Goal: Information Seeking & Learning: Find contact information

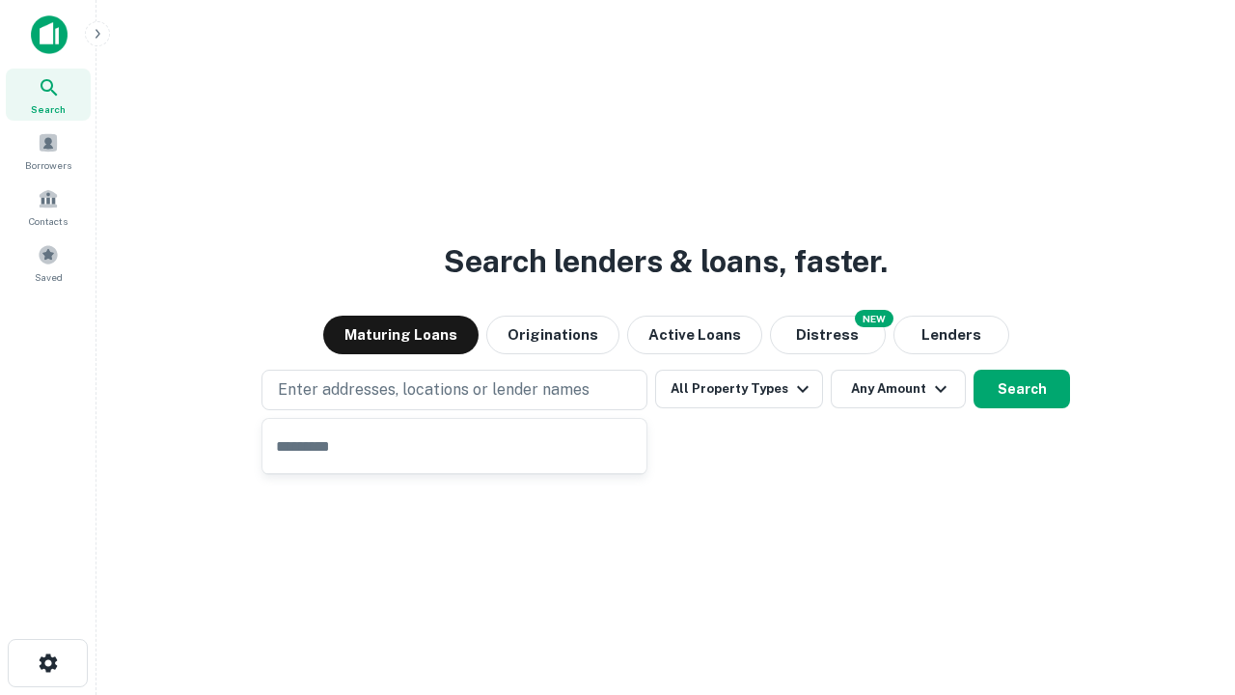
type input "**********"
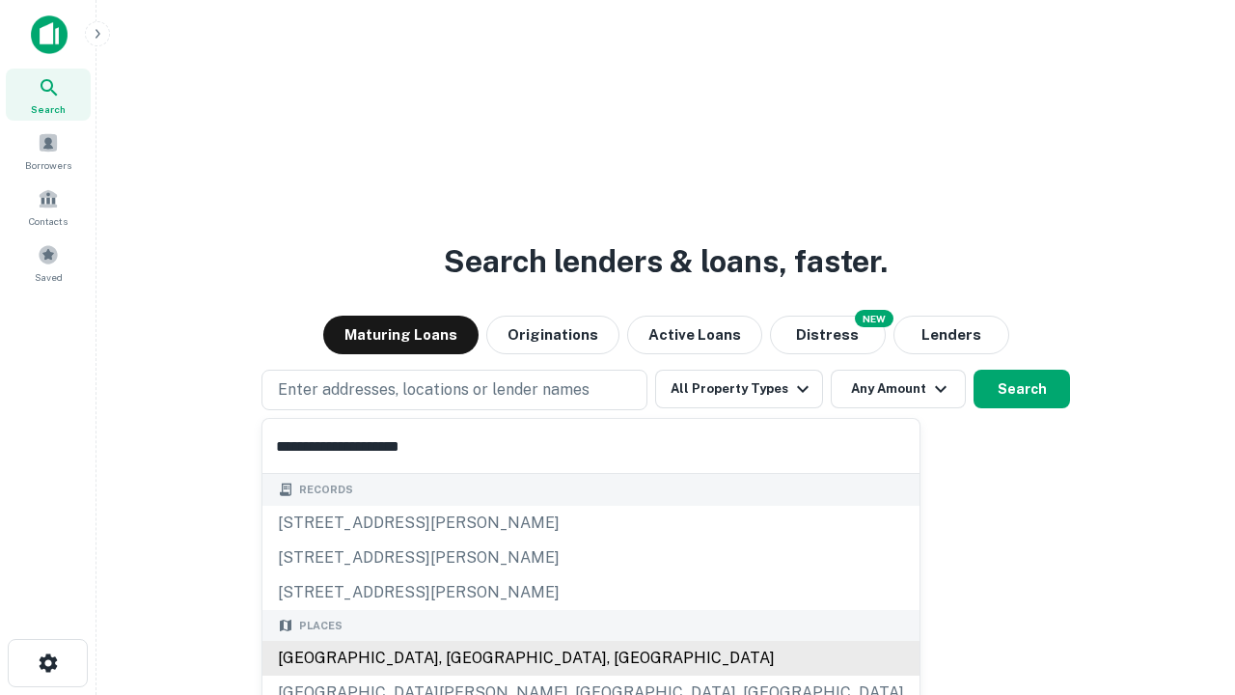
click at [461, 658] on div "[GEOGRAPHIC_DATA], [GEOGRAPHIC_DATA], [GEOGRAPHIC_DATA]" at bounding box center [591, 658] width 657 height 35
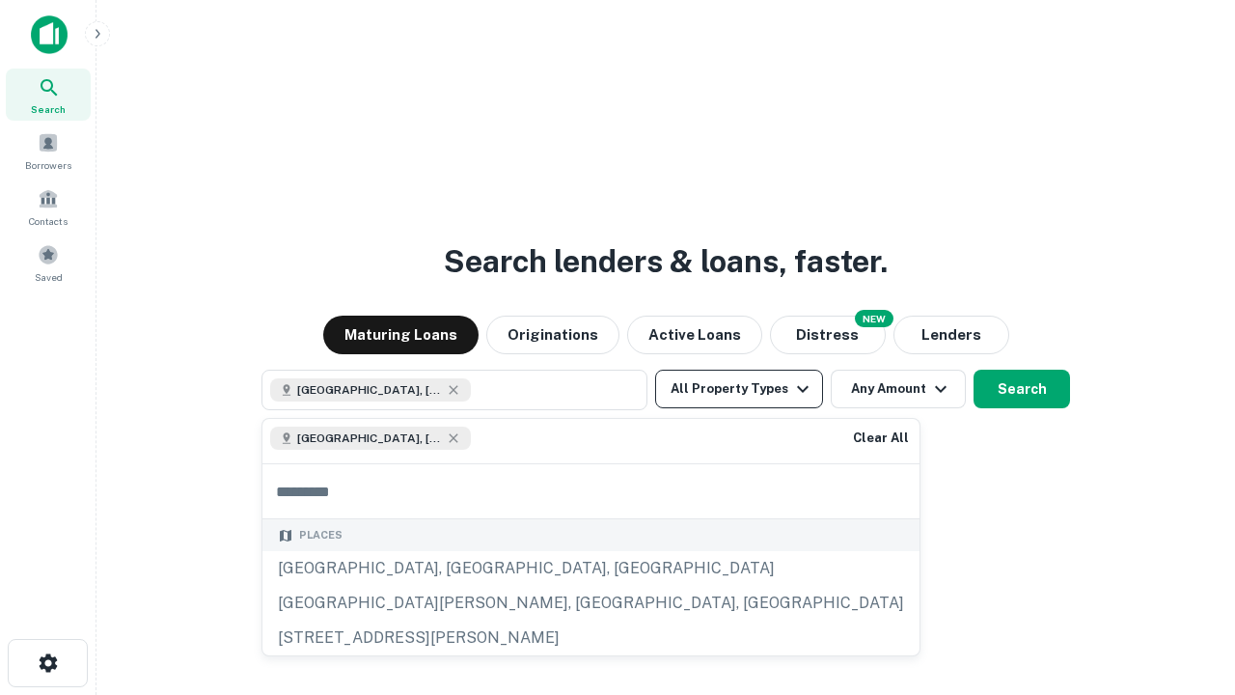
click at [739, 389] on button "All Property Types" at bounding box center [739, 389] width 168 height 39
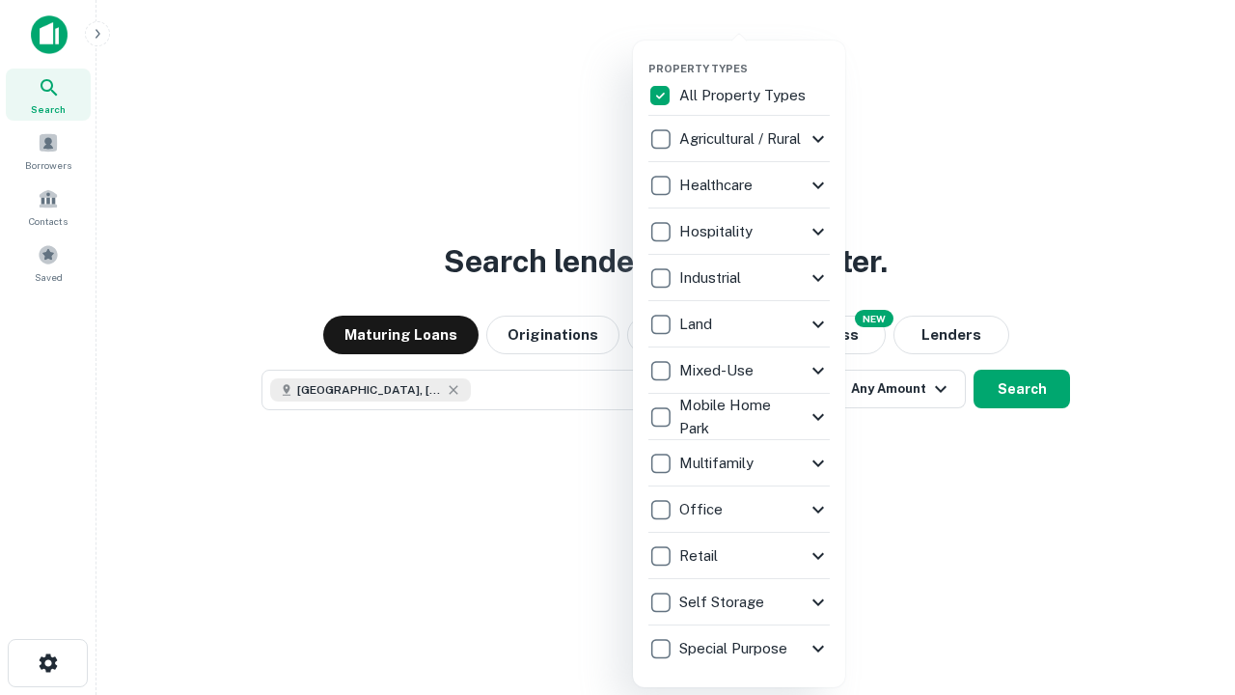
click at [755, 56] on button "button" at bounding box center [755, 56] width 212 height 1
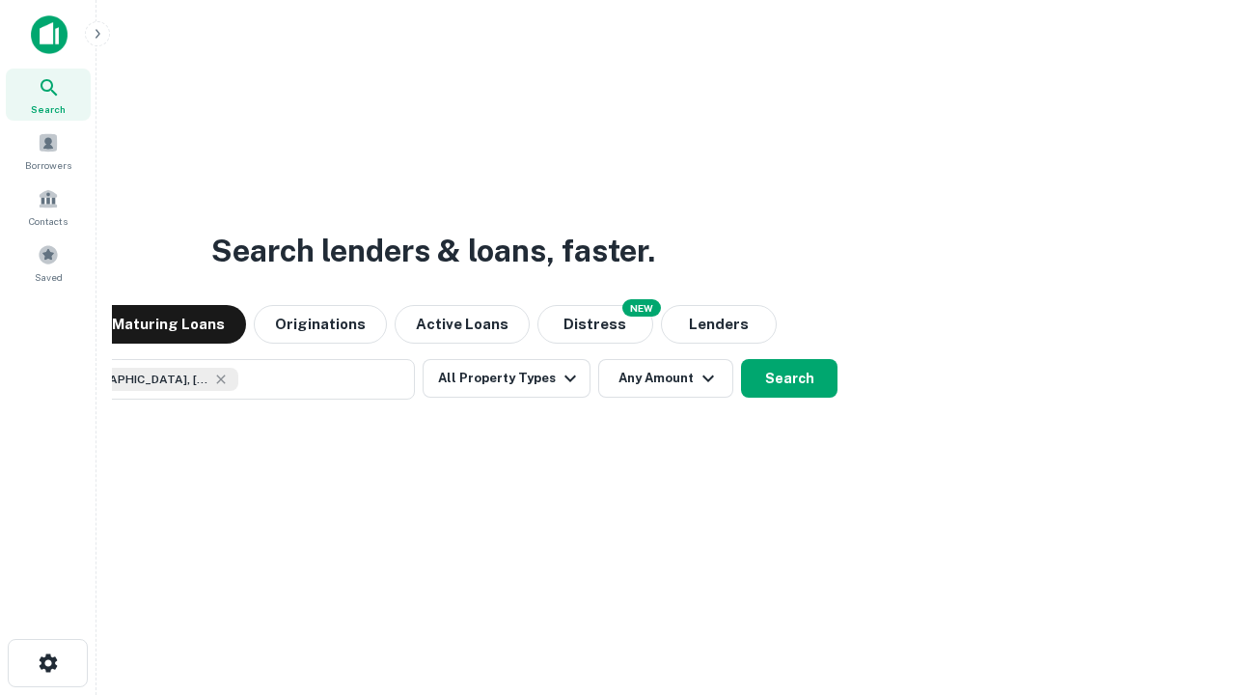
scroll to position [31, 0]
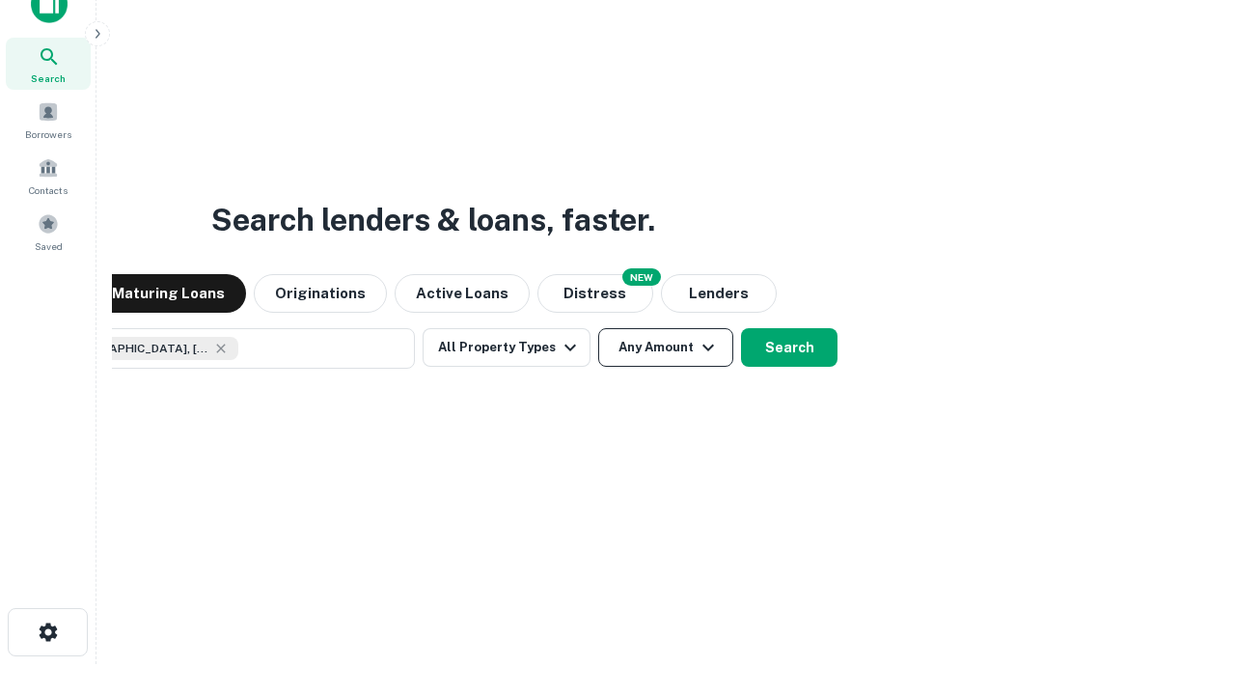
click at [598, 328] on button "Any Amount" at bounding box center [665, 347] width 135 height 39
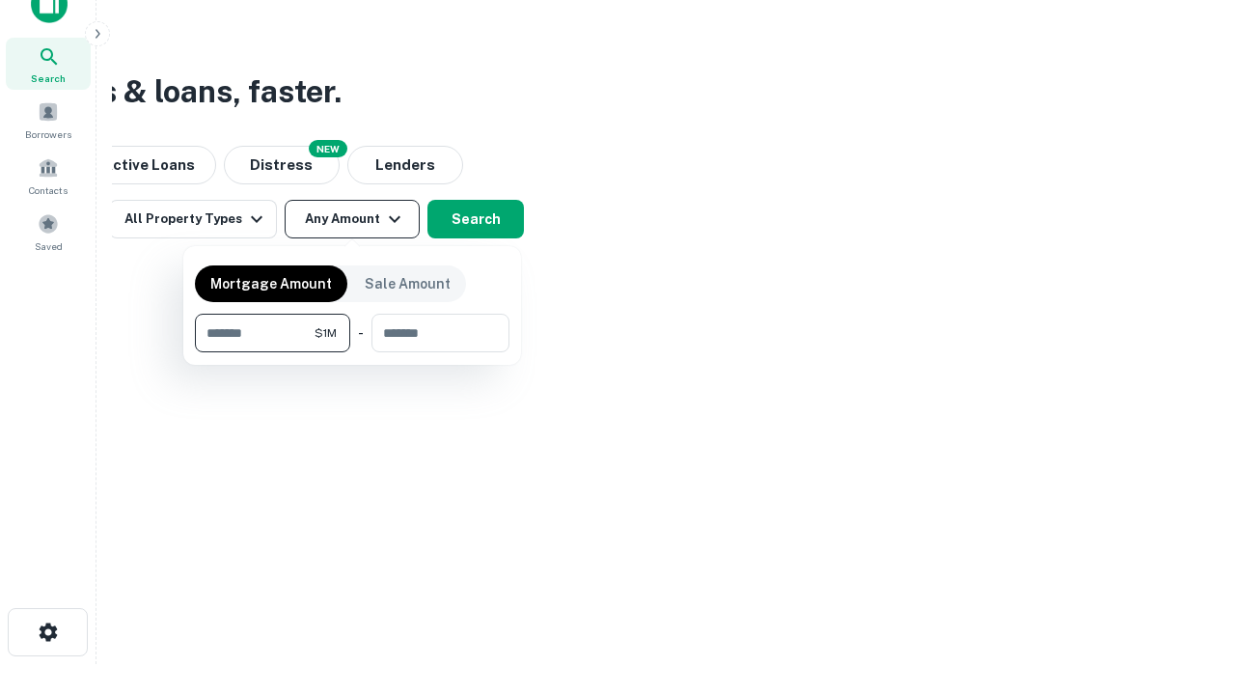
type input "*******"
click at [352, 352] on button "button" at bounding box center [352, 352] width 315 height 1
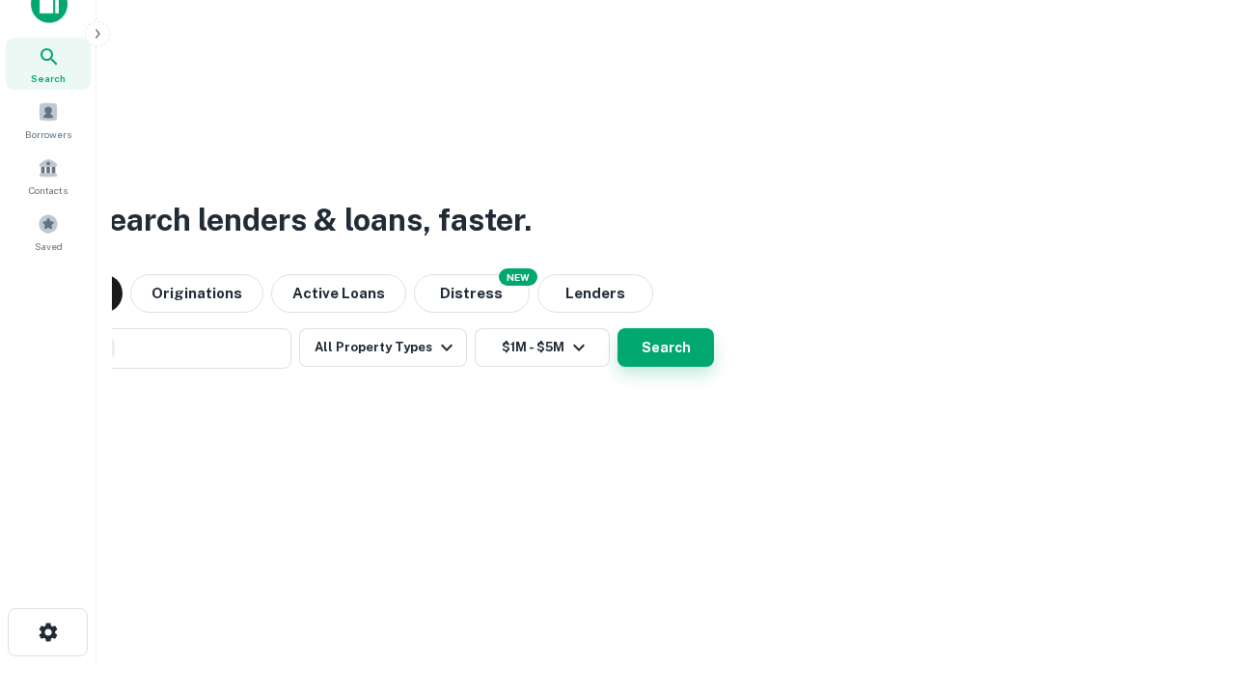
click at [618, 328] on button "Search" at bounding box center [666, 347] width 97 height 39
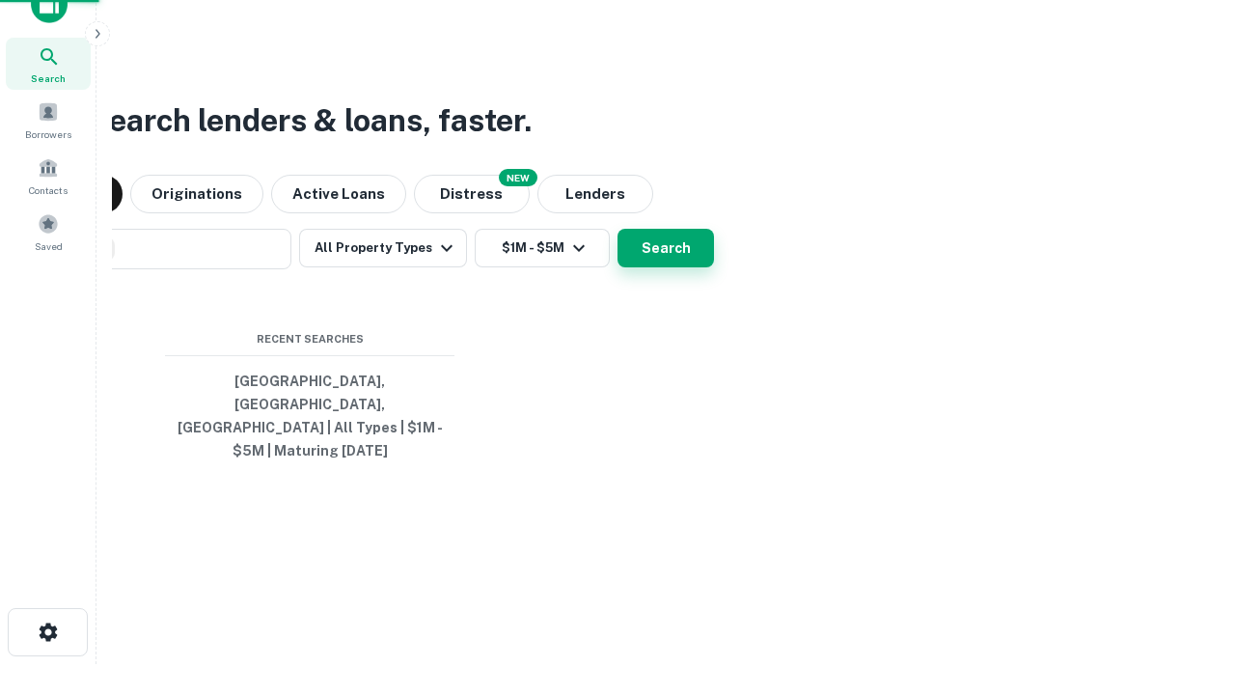
scroll to position [63, 546]
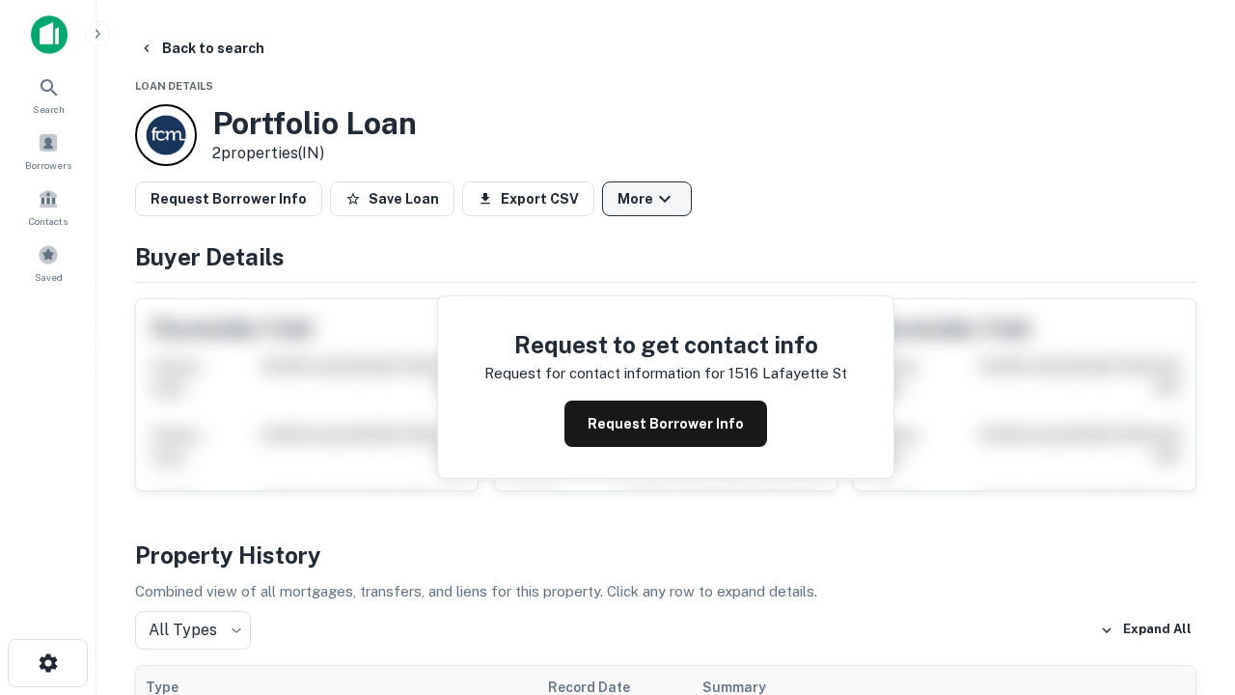
click at [647, 199] on button "More" at bounding box center [647, 198] width 90 height 35
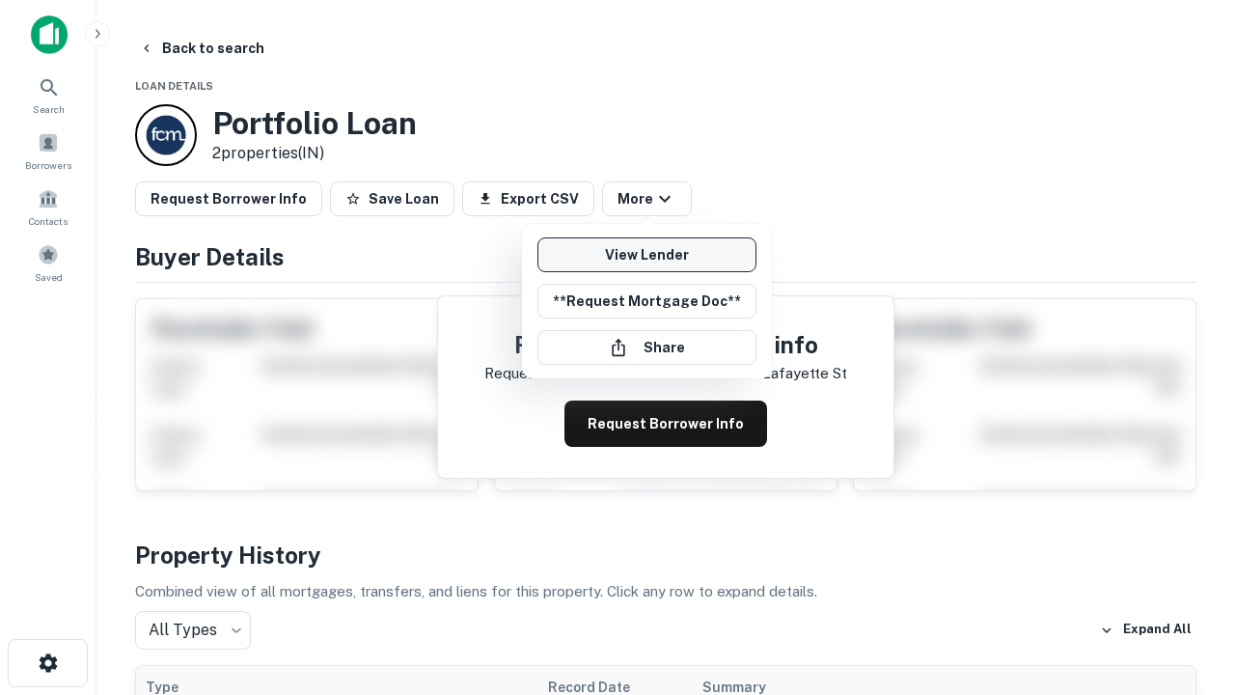
click at [647, 255] on link "View Lender" at bounding box center [647, 254] width 219 height 35
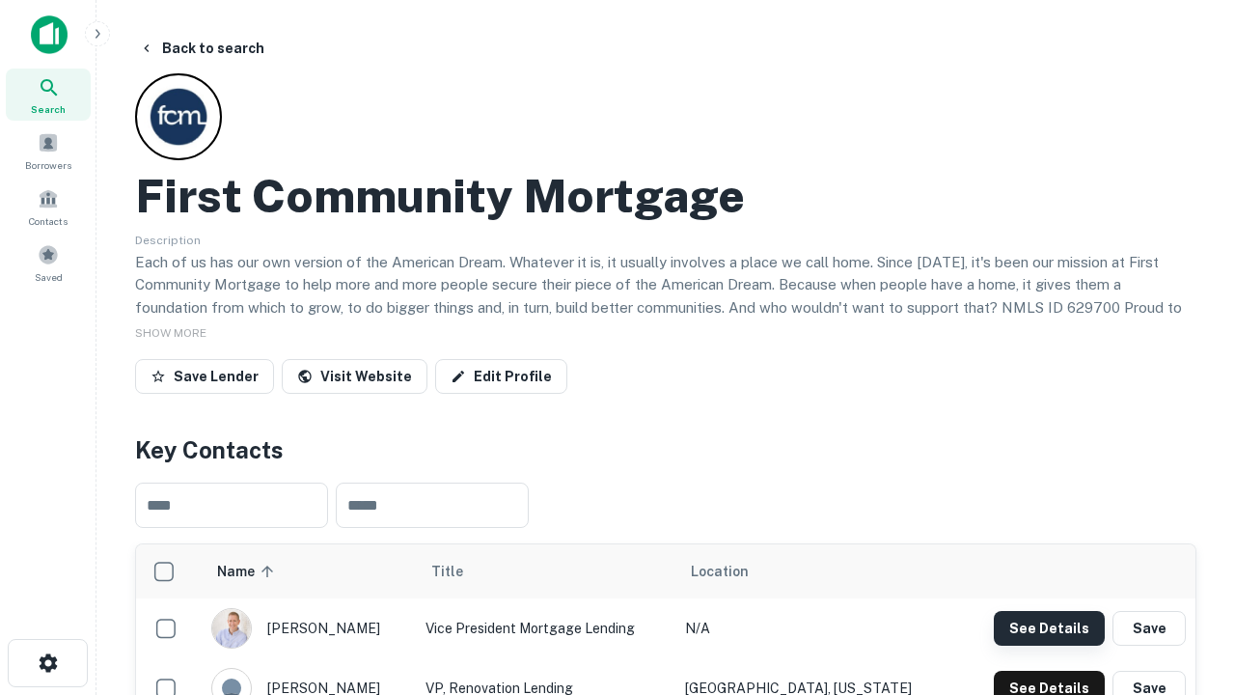
click at [1049, 627] on button "See Details" at bounding box center [1049, 628] width 111 height 35
click at [47, 663] on icon "button" at bounding box center [48, 662] width 23 height 23
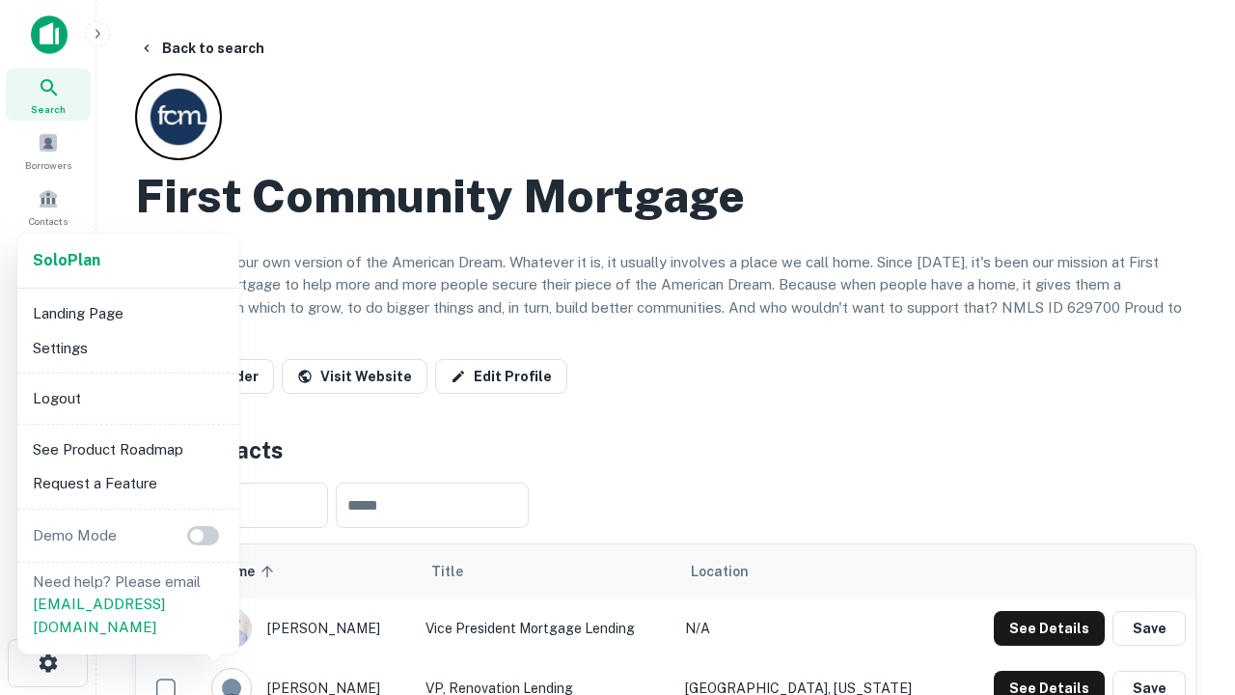
click at [127, 398] on li "Logout" at bounding box center [128, 398] width 207 height 35
